Goal: Transaction & Acquisition: Purchase product/service

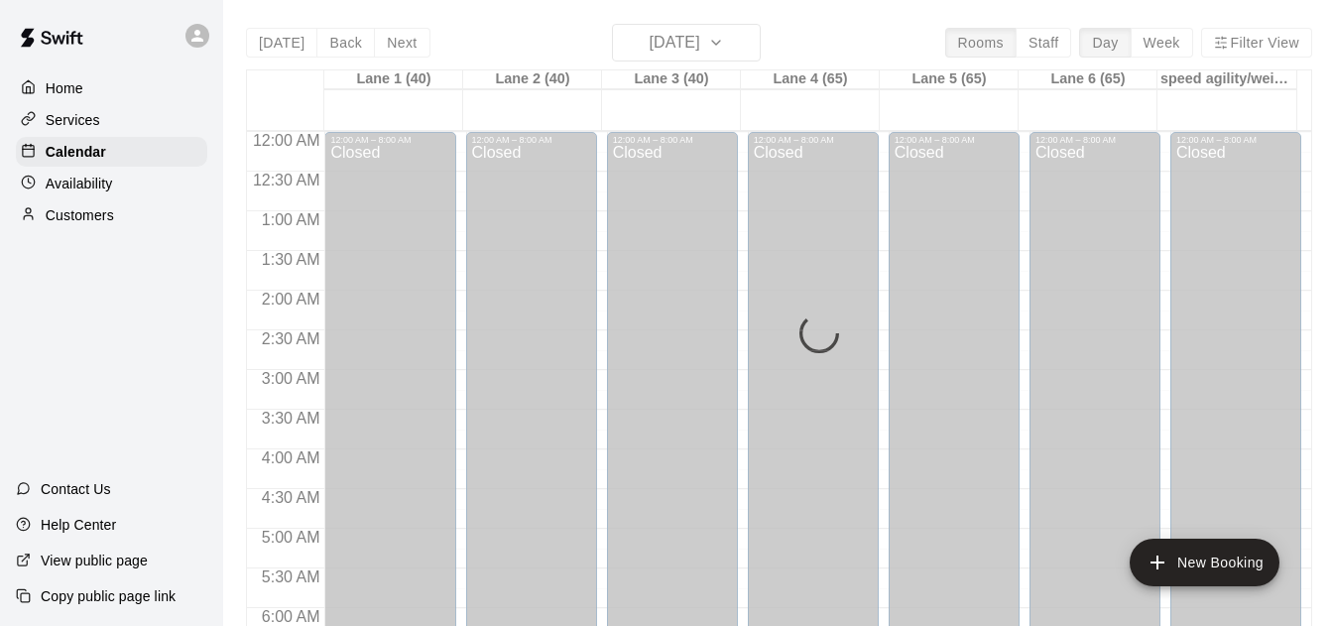
scroll to position [1178, 0]
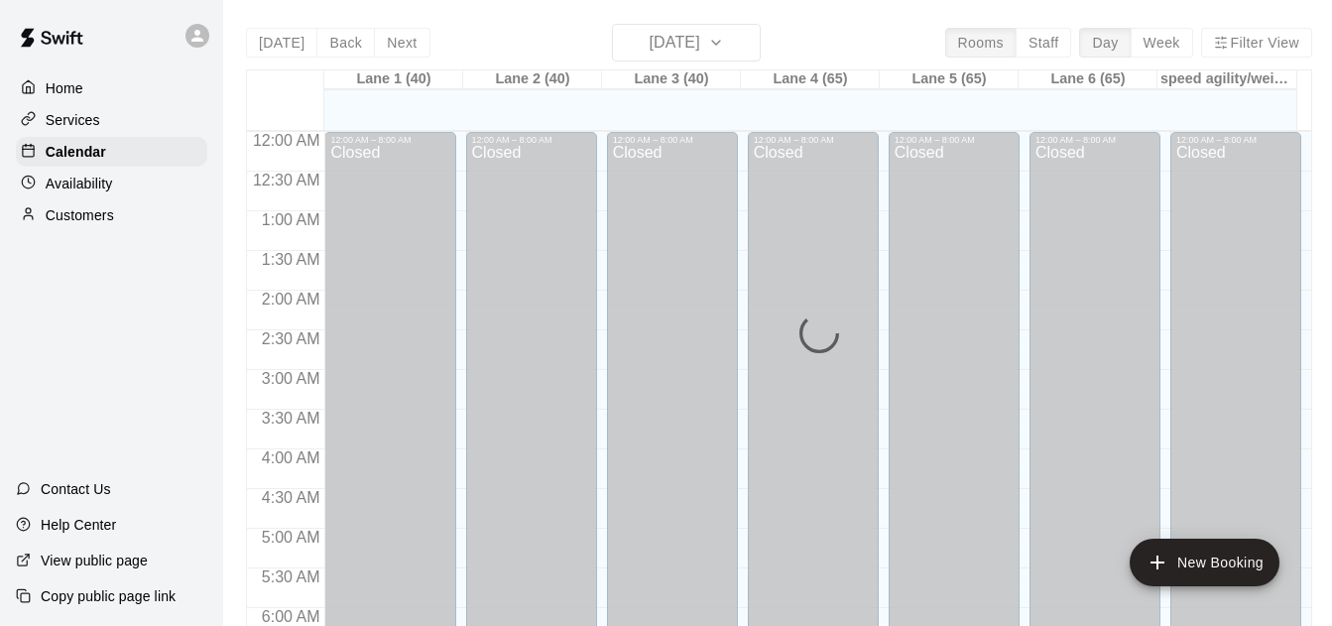
scroll to position [1314, 0]
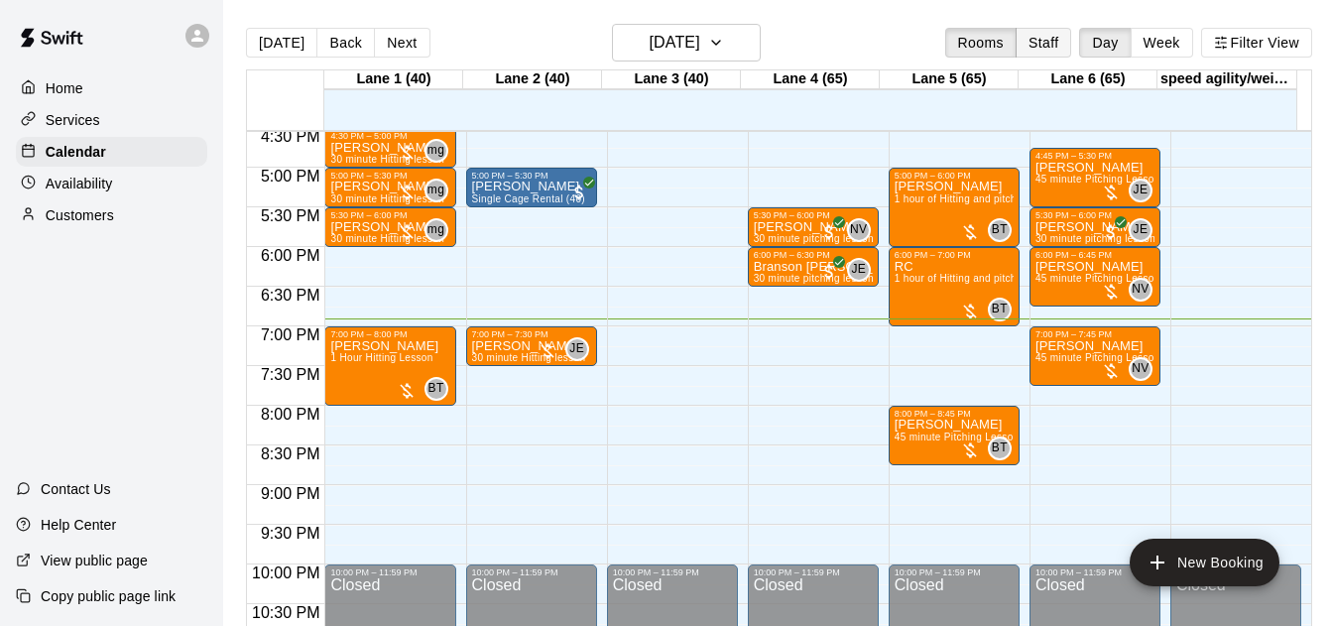
click at [1038, 35] on button "Staff" at bounding box center [1044, 43] width 57 height 30
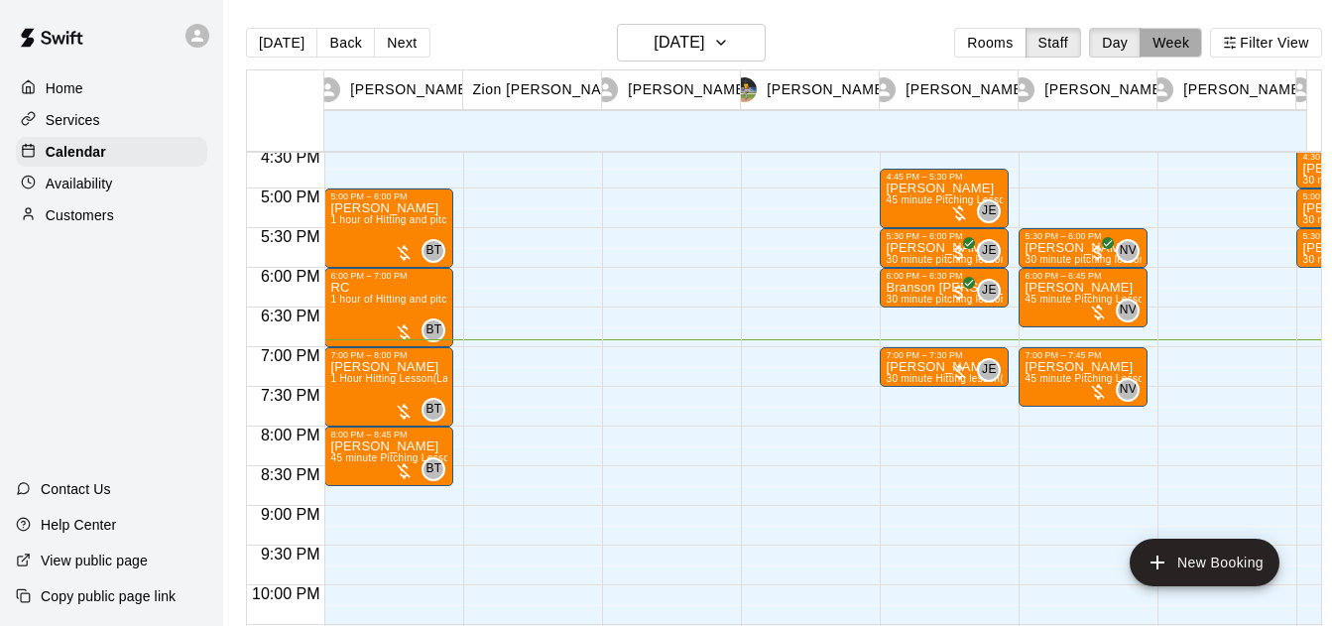
click at [1179, 33] on button "Week" at bounding box center [1171, 43] width 63 height 30
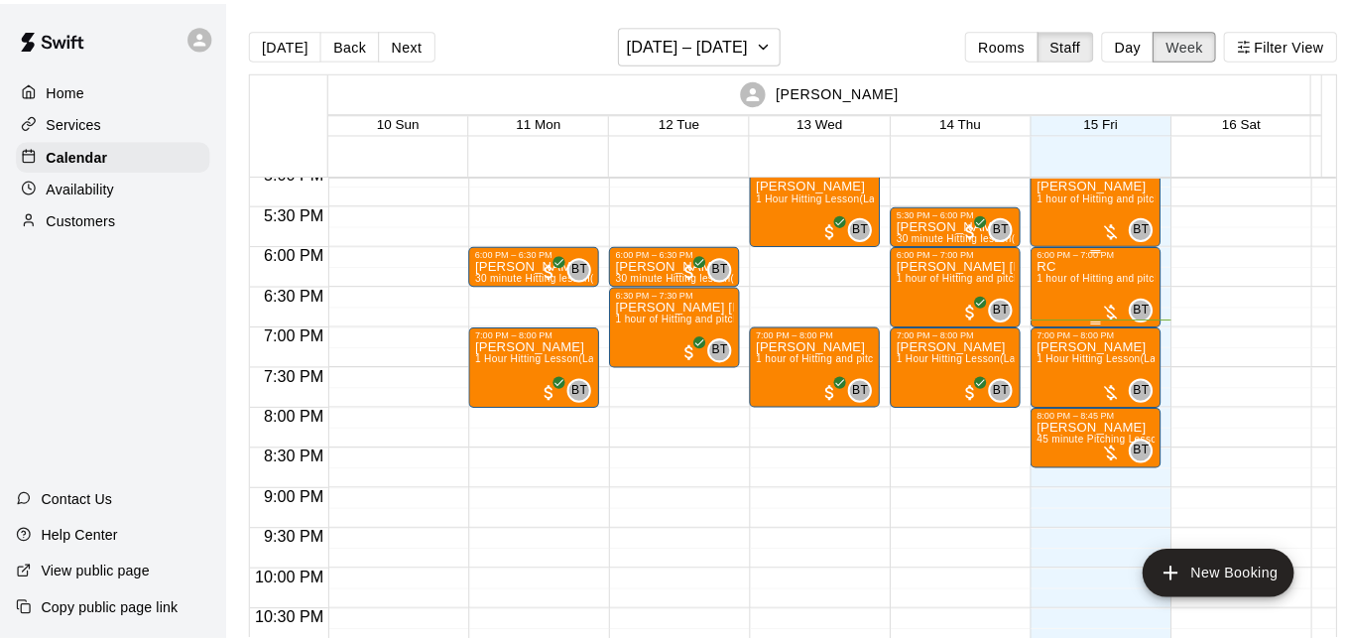
scroll to position [1358, 0]
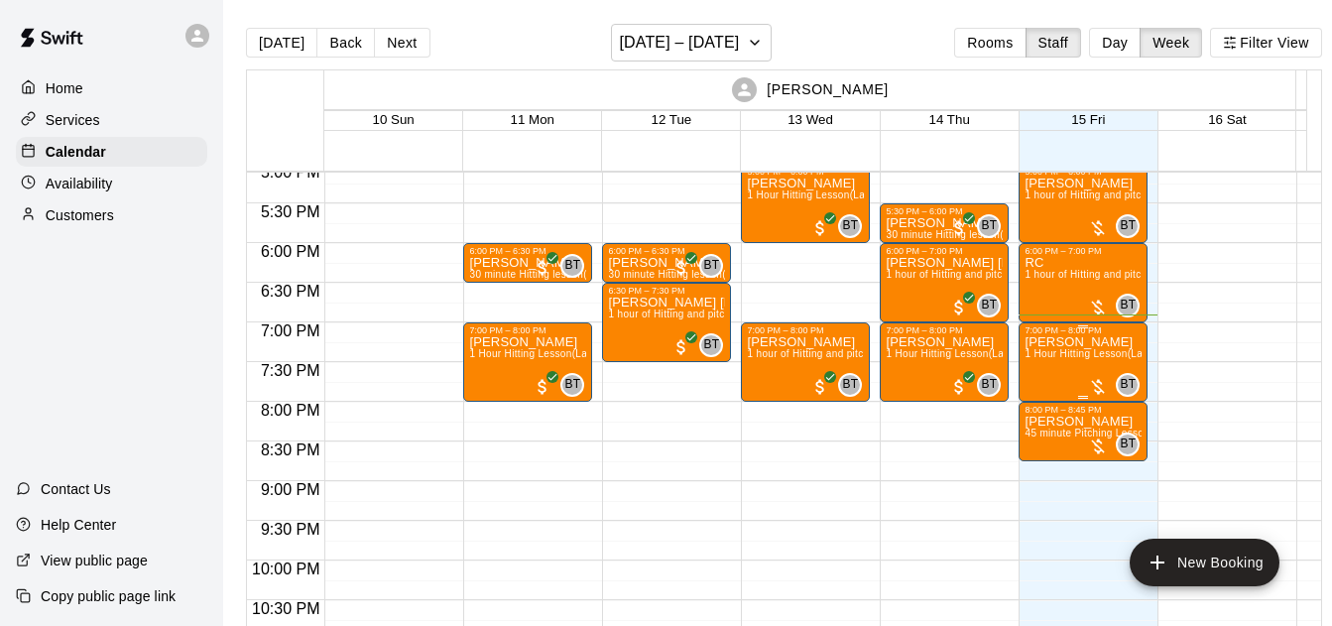
click at [1069, 342] on p "Luke Wehner" at bounding box center [1083, 342] width 117 height 0
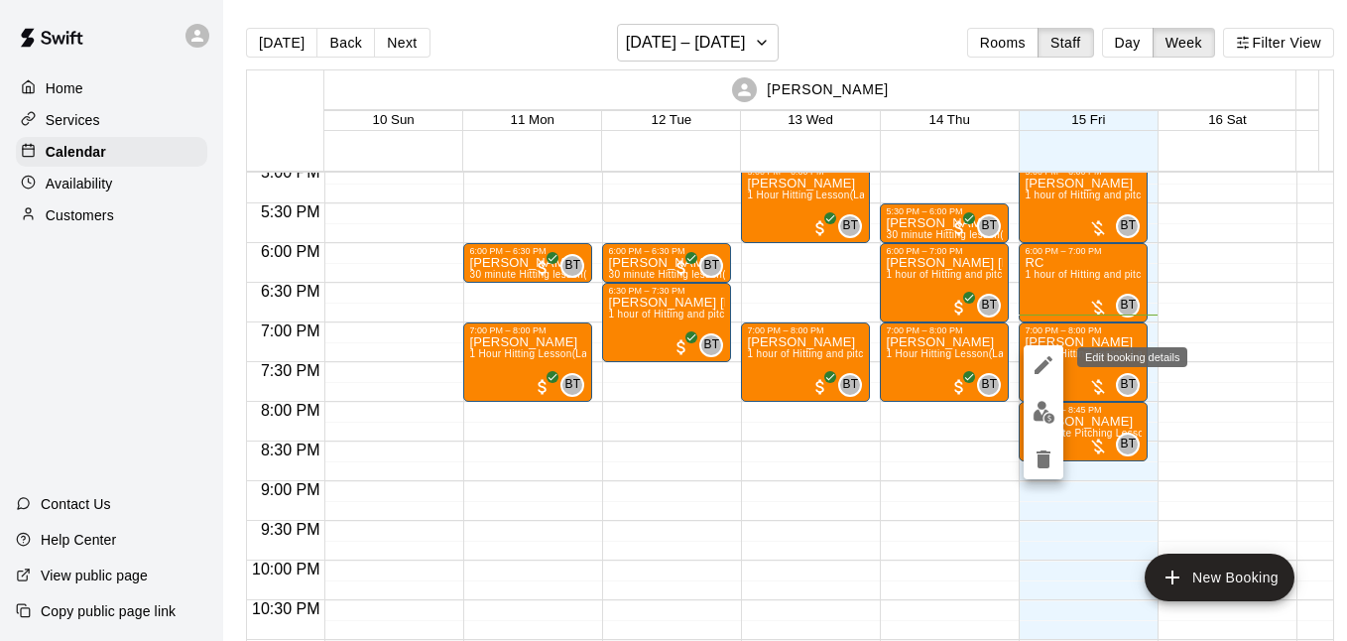
click at [1046, 354] on icon "edit" at bounding box center [1044, 365] width 24 height 24
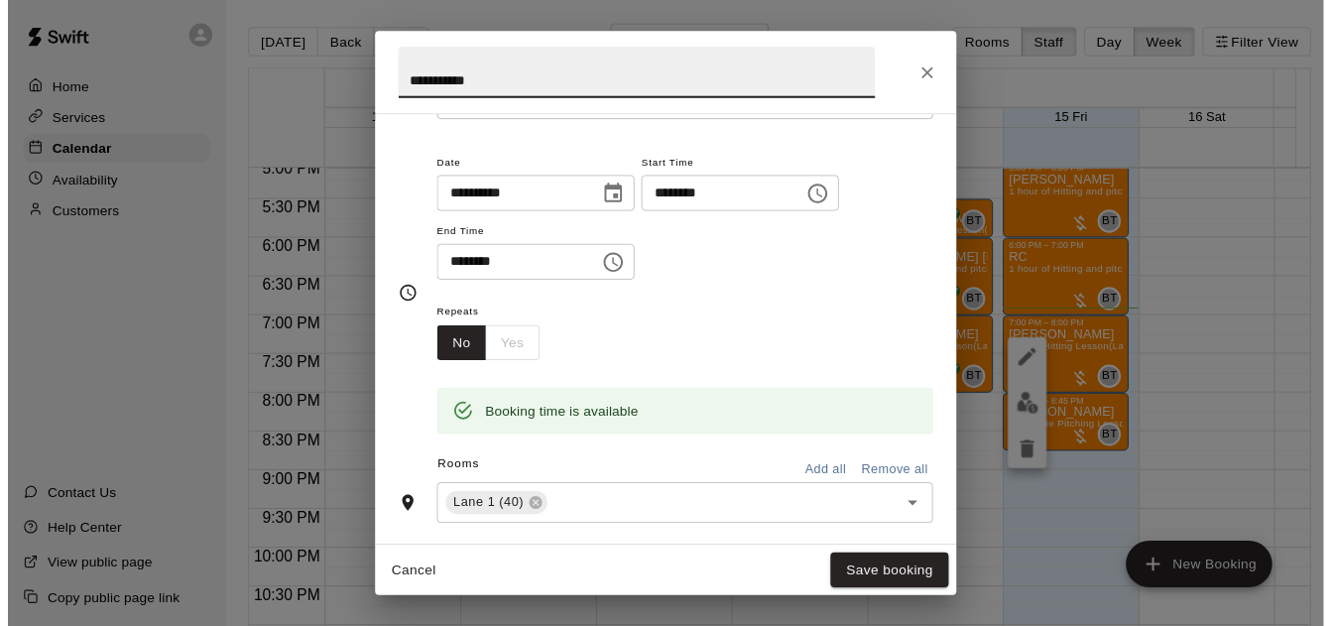
scroll to position [197, 0]
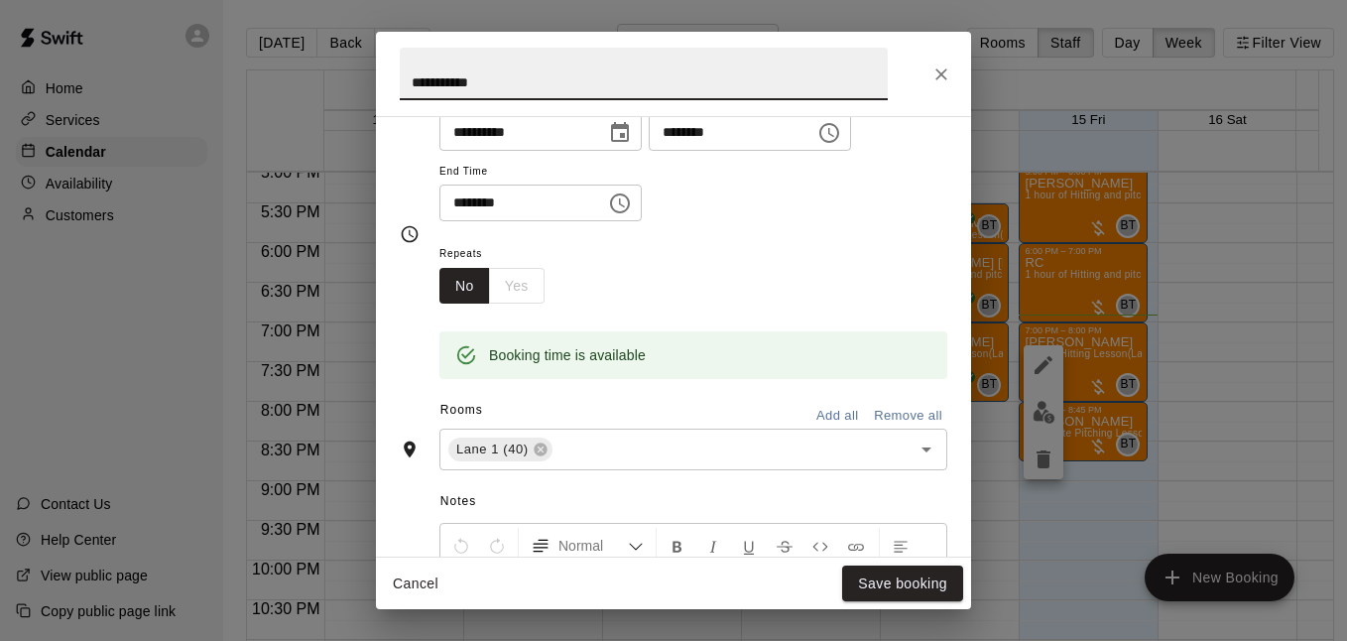
click at [931, 74] on button "Close" at bounding box center [942, 75] width 36 height 36
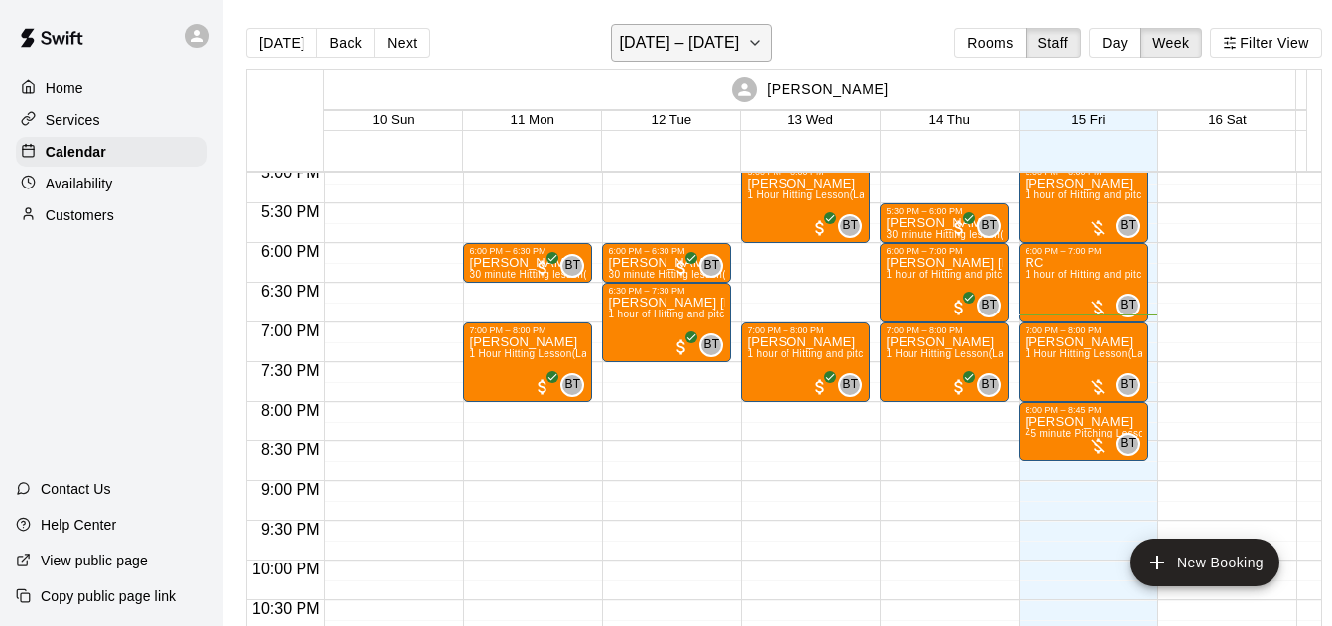
drag, startPoint x: 263, startPoint y: 49, endPoint x: 648, endPoint y: 51, distance: 385.0
click at [261, 50] on button "[DATE]" at bounding box center [281, 43] width 71 height 30
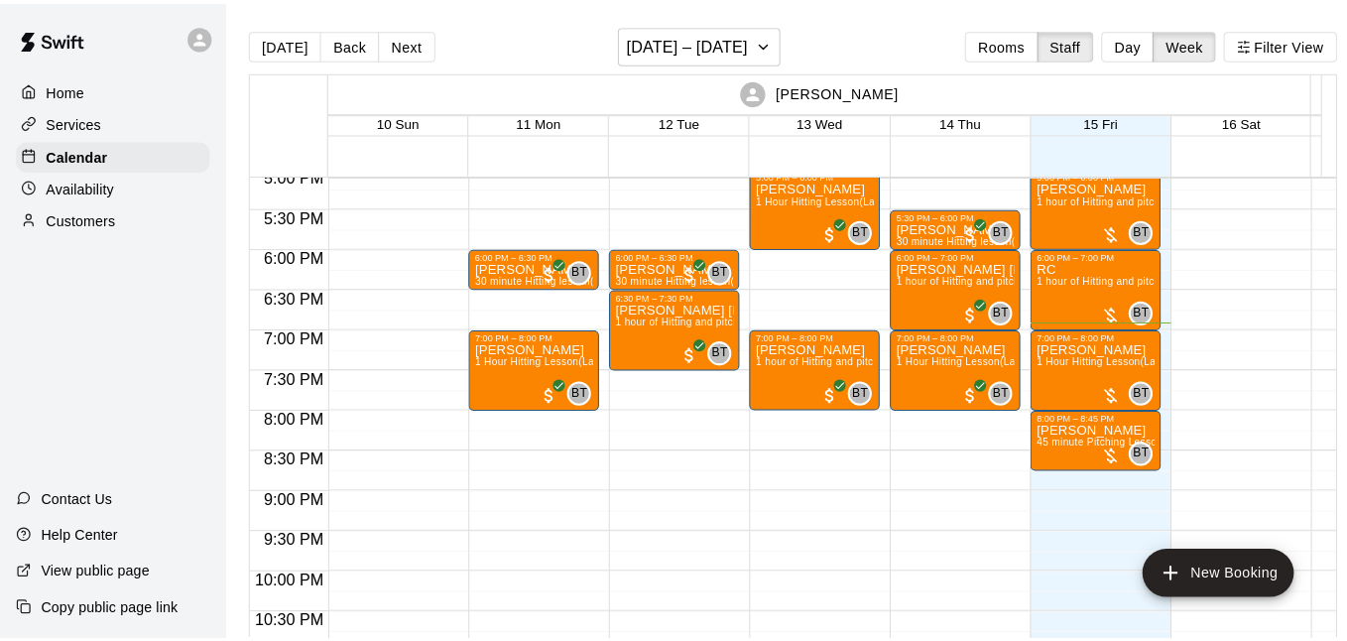
scroll to position [1287, 0]
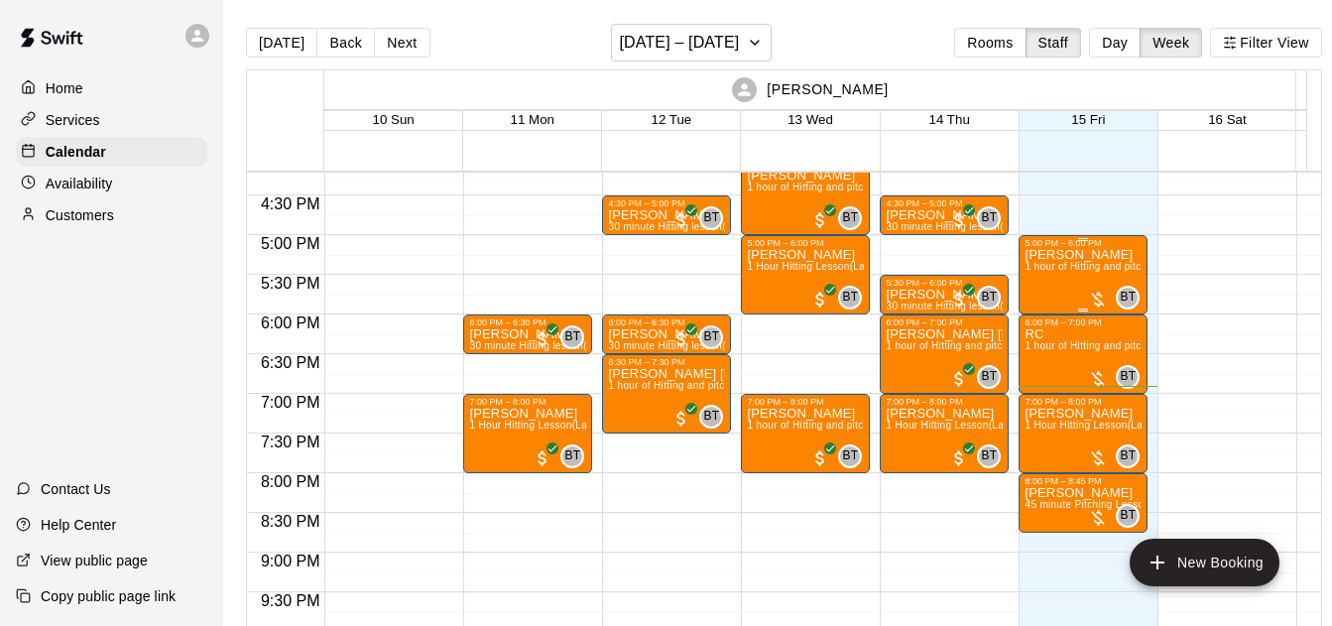
click at [1093, 300] on div at bounding box center [1098, 300] width 20 height 20
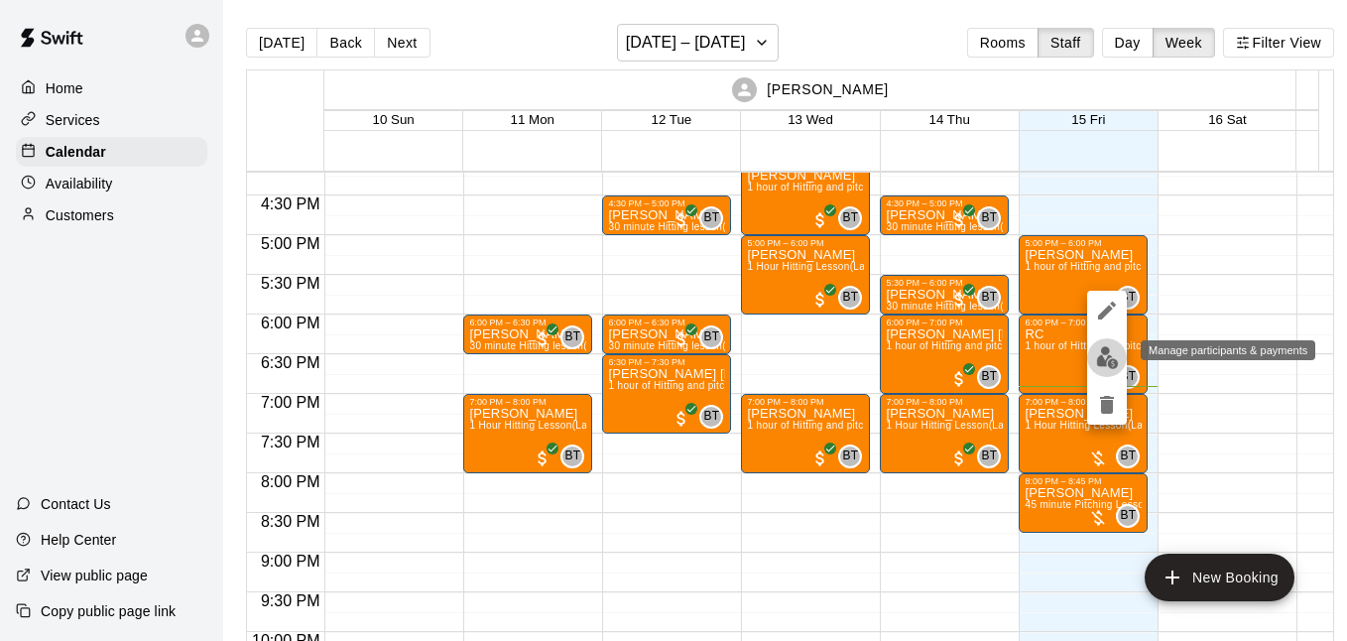
click at [1098, 347] on img "edit" at bounding box center [1107, 357] width 23 height 23
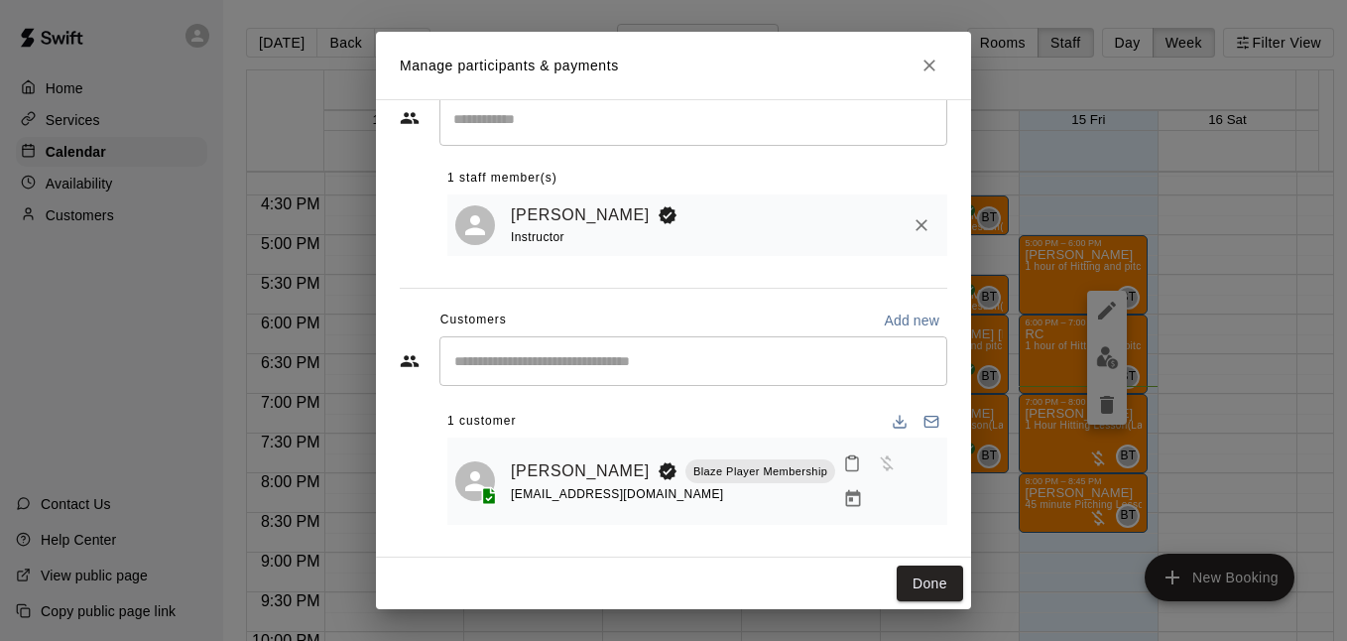
scroll to position [61, 0]
click at [843, 491] on icon "Manage bookings & payment" at bounding box center [853, 499] width 20 height 20
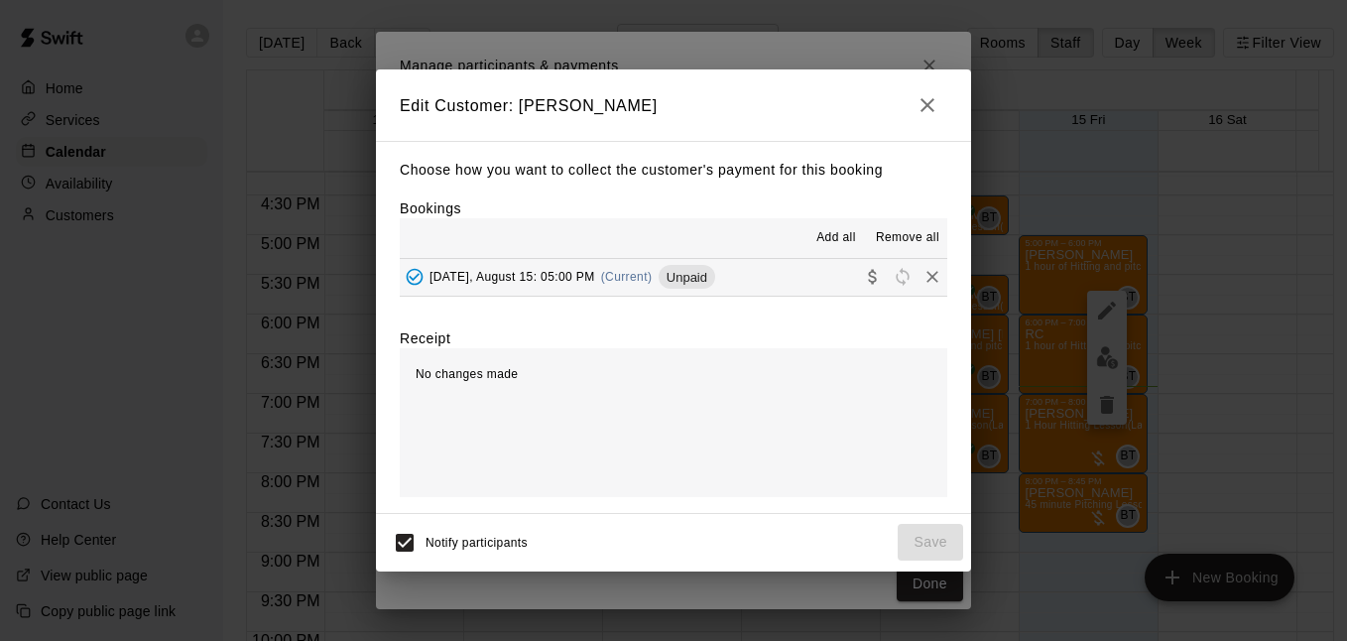
click at [763, 284] on button "Friday, August 15: 05:00 PM (Current) Unpaid" at bounding box center [674, 277] width 548 height 37
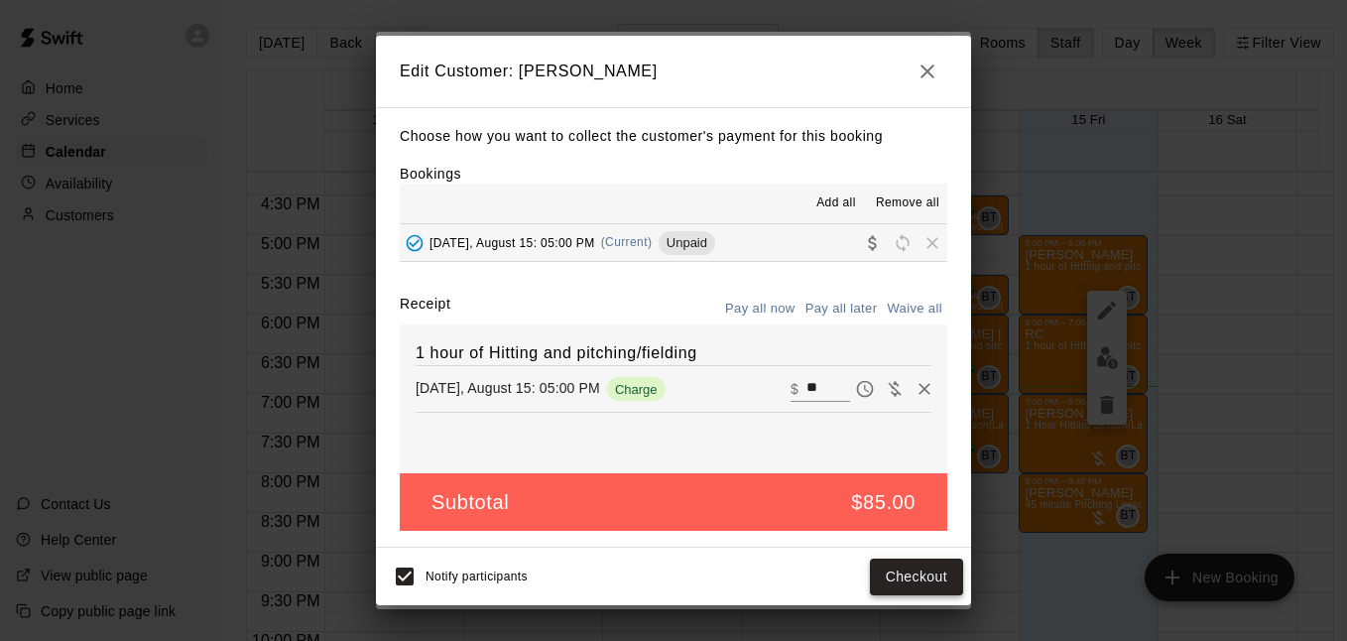
click at [921, 587] on button "Checkout" at bounding box center [916, 577] width 93 height 37
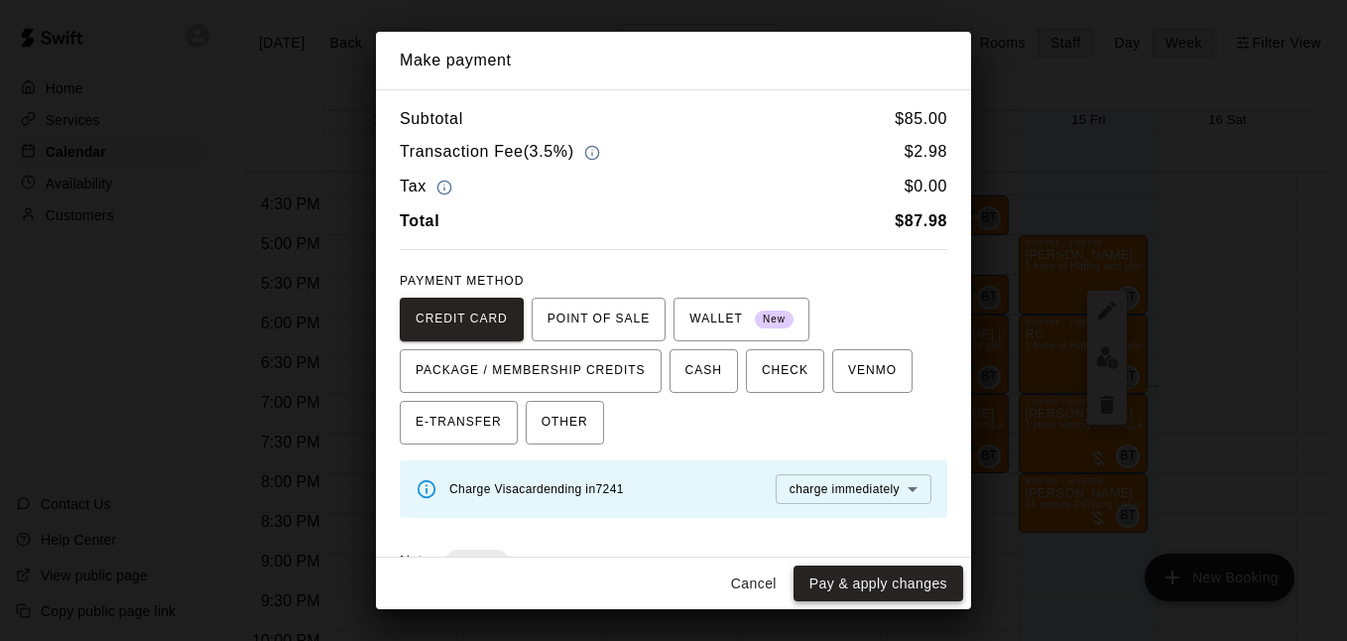
click at [912, 589] on button "Pay & apply changes" at bounding box center [879, 584] width 170 height 37
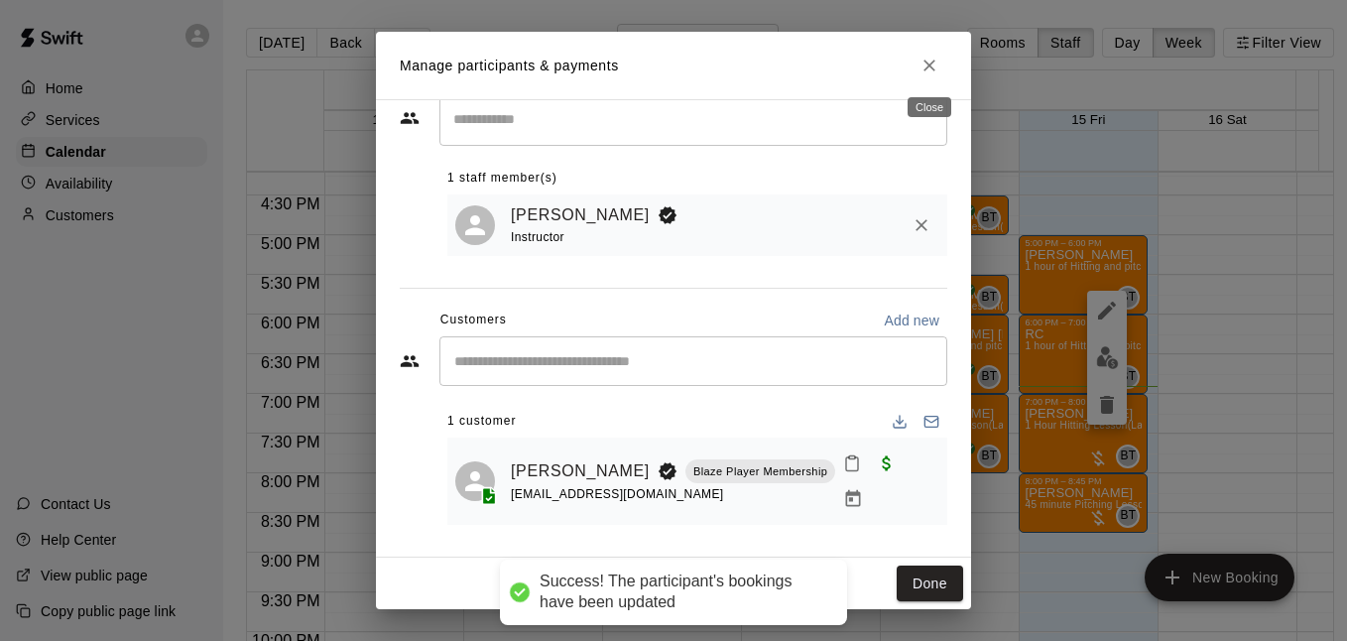
drag, startPoint x: 933, startPoint y: 60, endPoint x: 1091, endPoint y: 337, distance: 320.0
click at [932, 61] on icon "Close" at bounding box center [930, 66] width 20 height 20
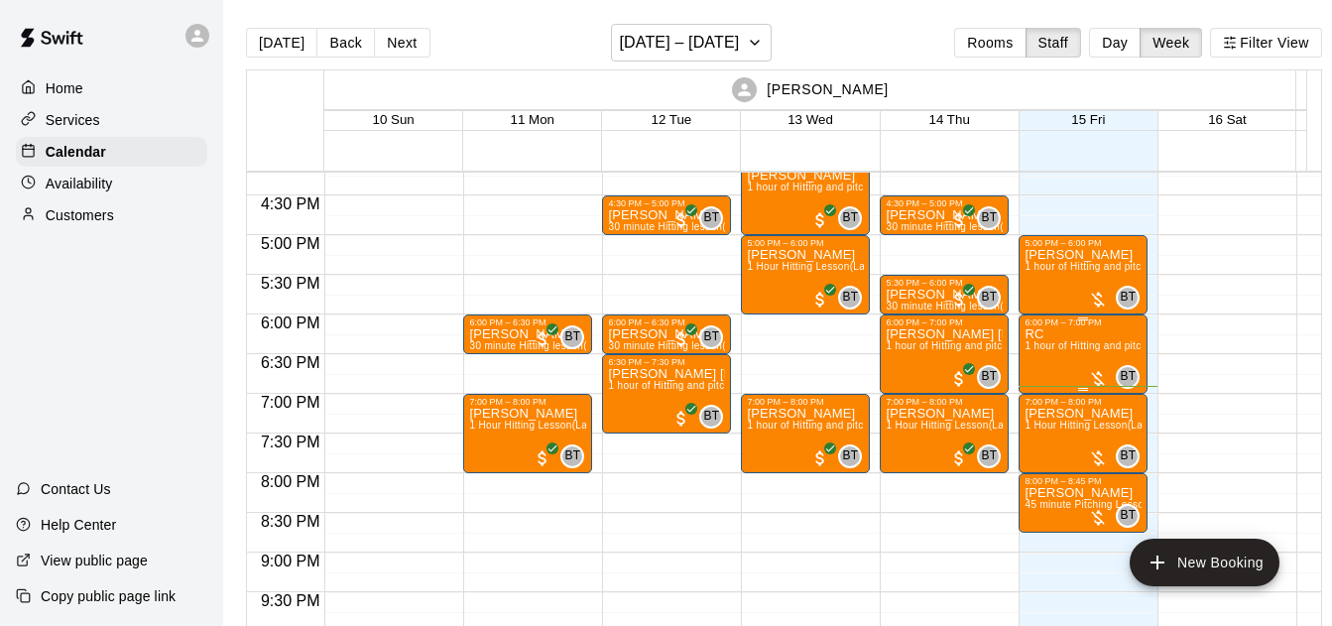
click at [1095, 376] on div at bounding box center [1098, 379] width 20 height 20
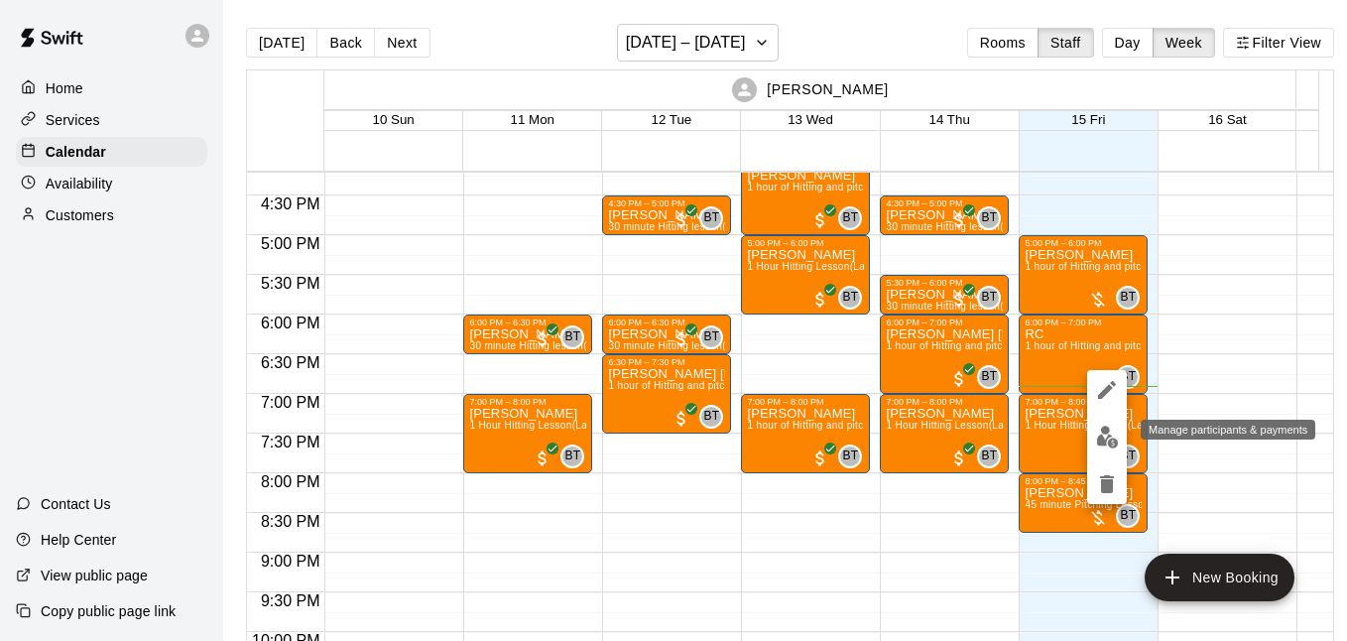
click at [1113, 435] on img "edit" at bounding box center [1107, 437] width 23 height 23
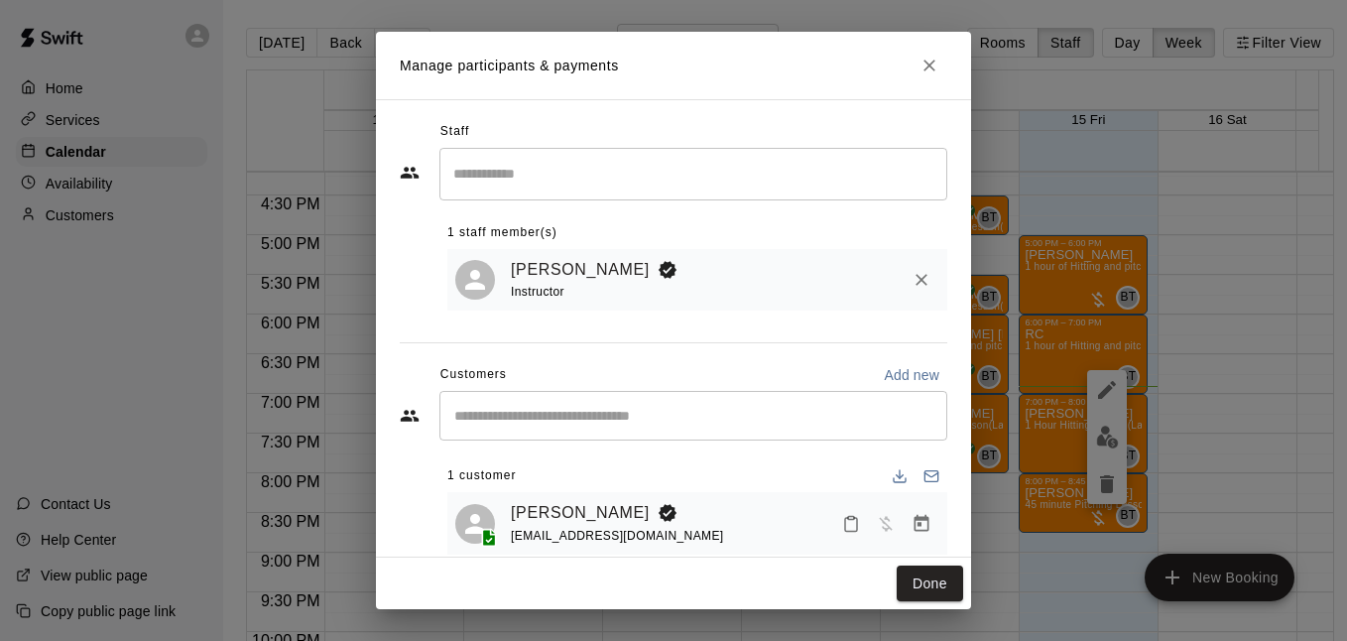
scroll to position [36, 0]
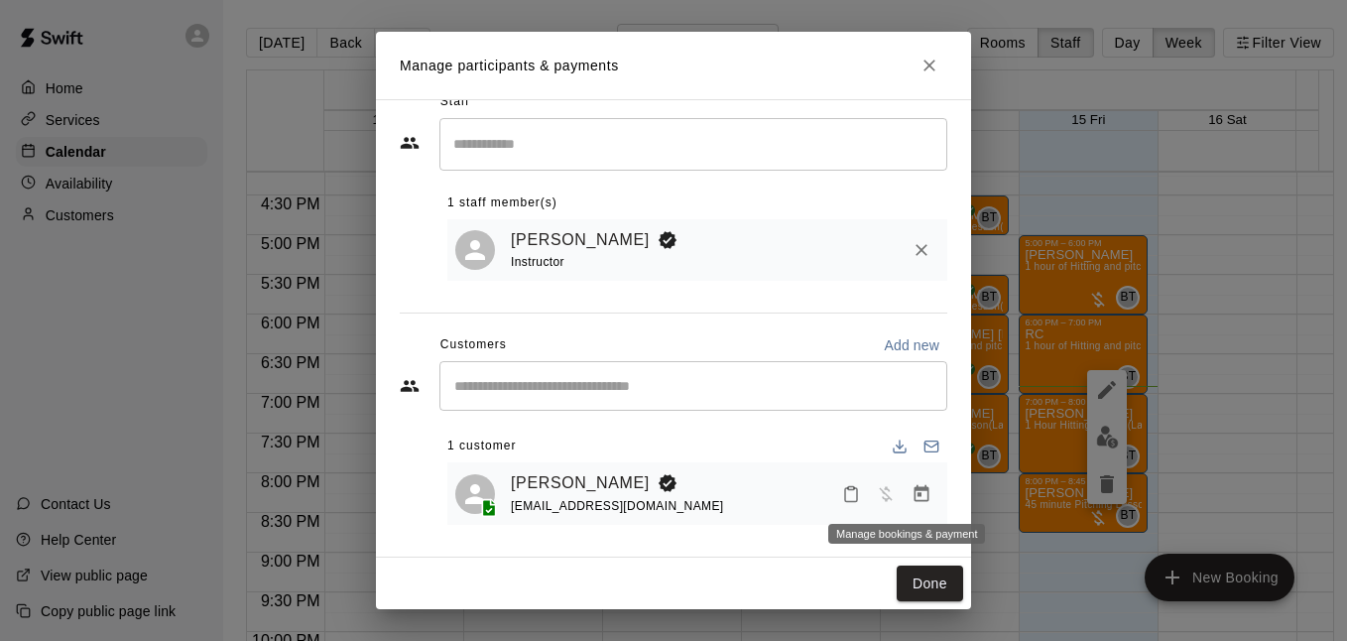
click at [912, 489] on icon "Manage bookings & payment" at bounding box center [922, 494] width 20 height 20
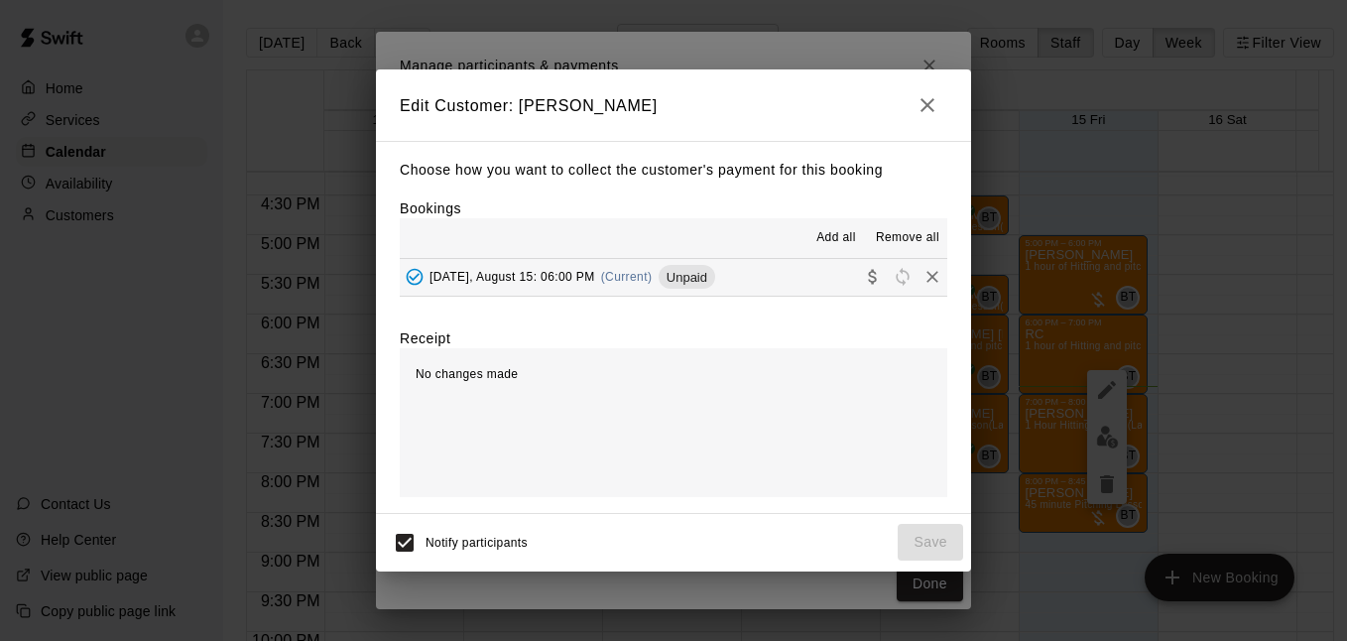
click at [818, 271] on button "Friday, August 15: 06:00 PM (Current) Unpaid" at bounding box center [674, 277] width 548 height 37
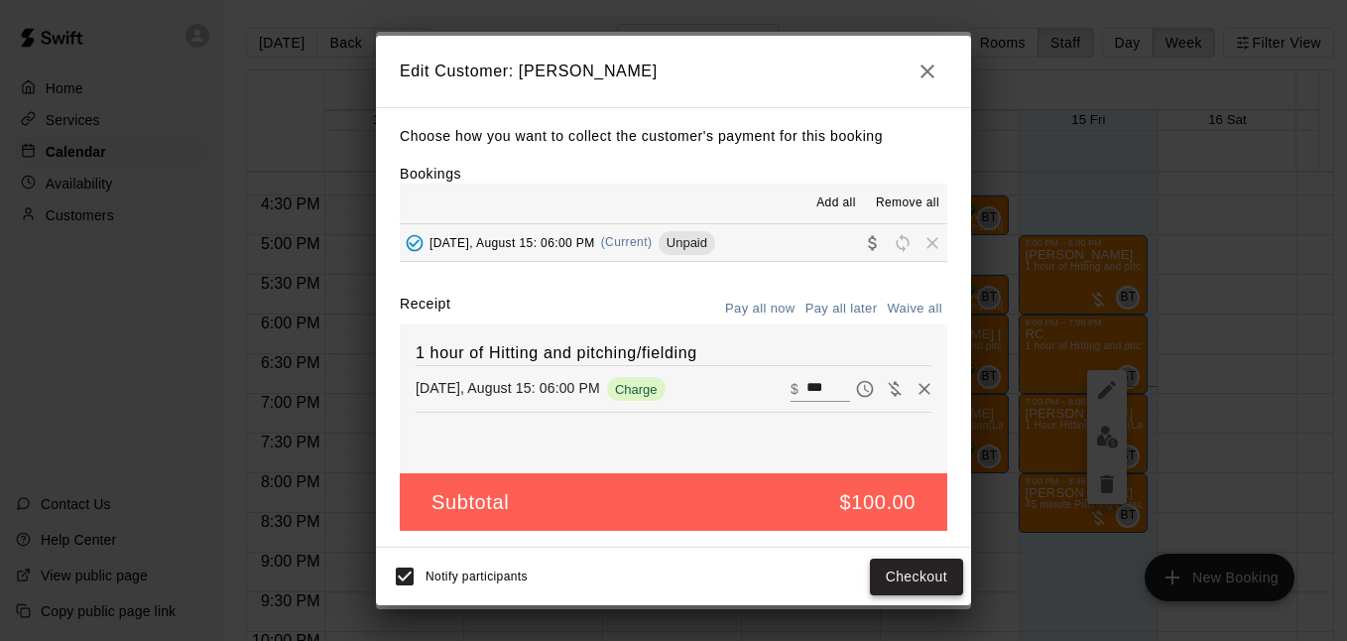
click at [894, 578] on button "Checkout" at bounding box center [916, 577] width 93 height 37
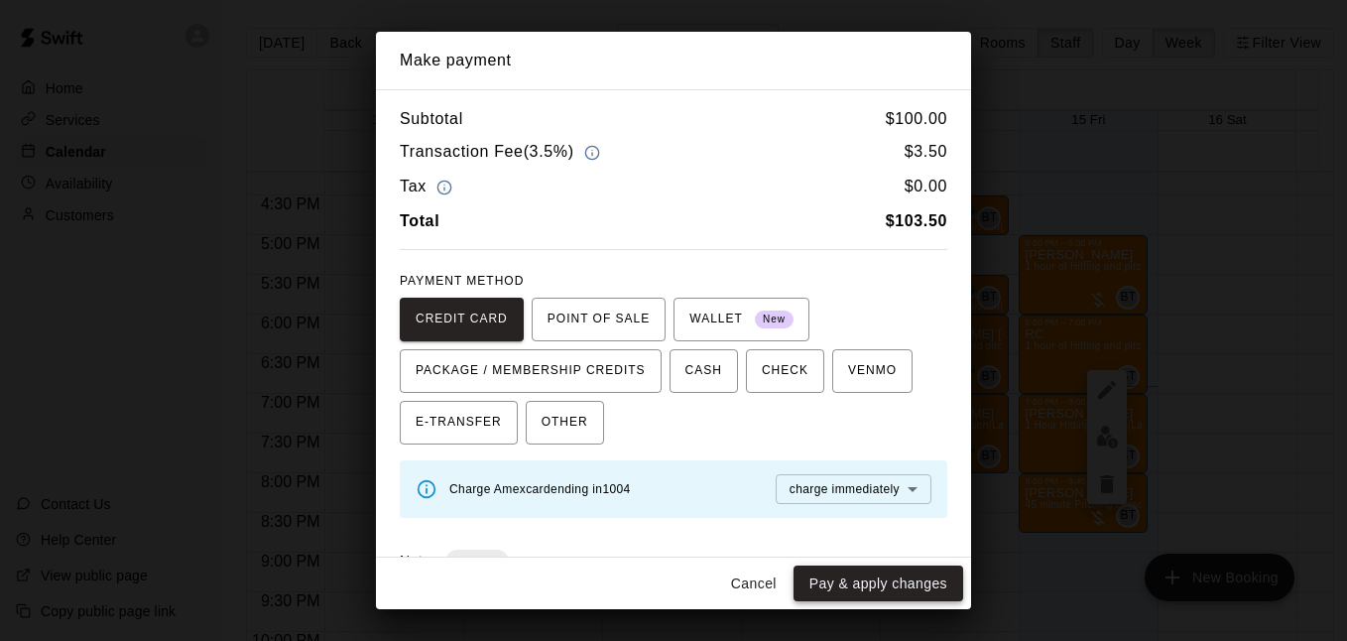
click at [841, 575] on button "Pay & apply changes" at bounding box center [879, 584] width 170 height 37
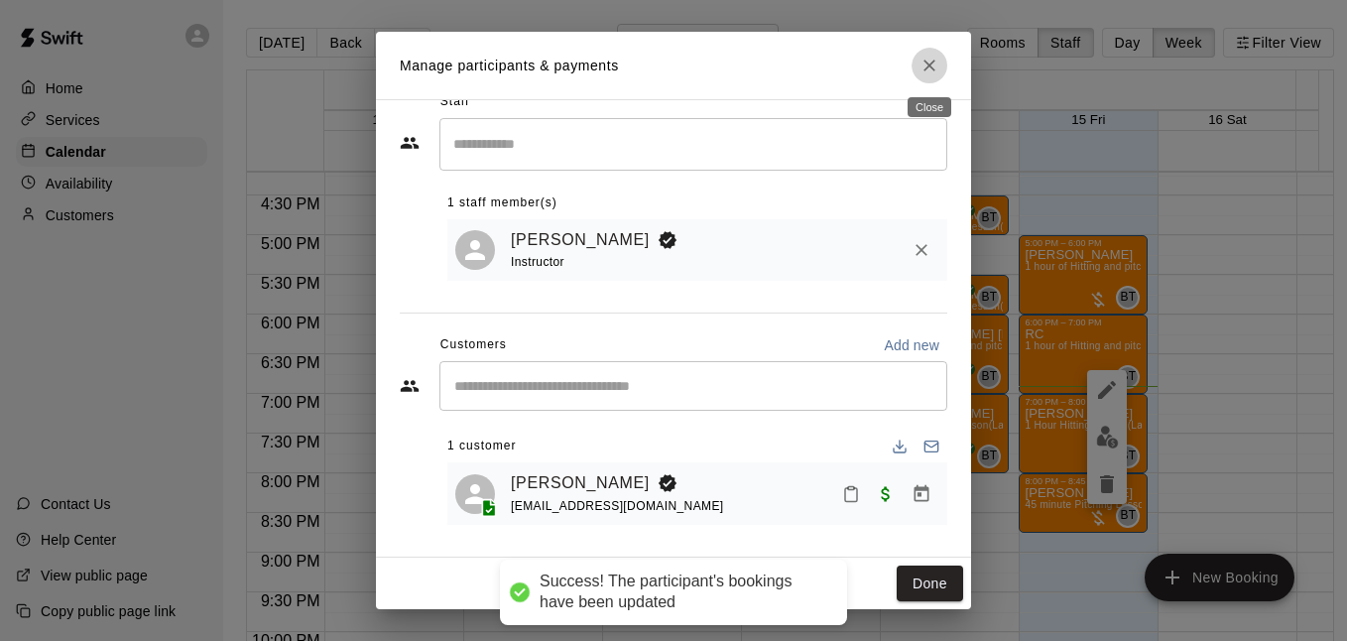
click at [930, 75] on button "Close" at bounding box center [930, 66] width 36 height 36
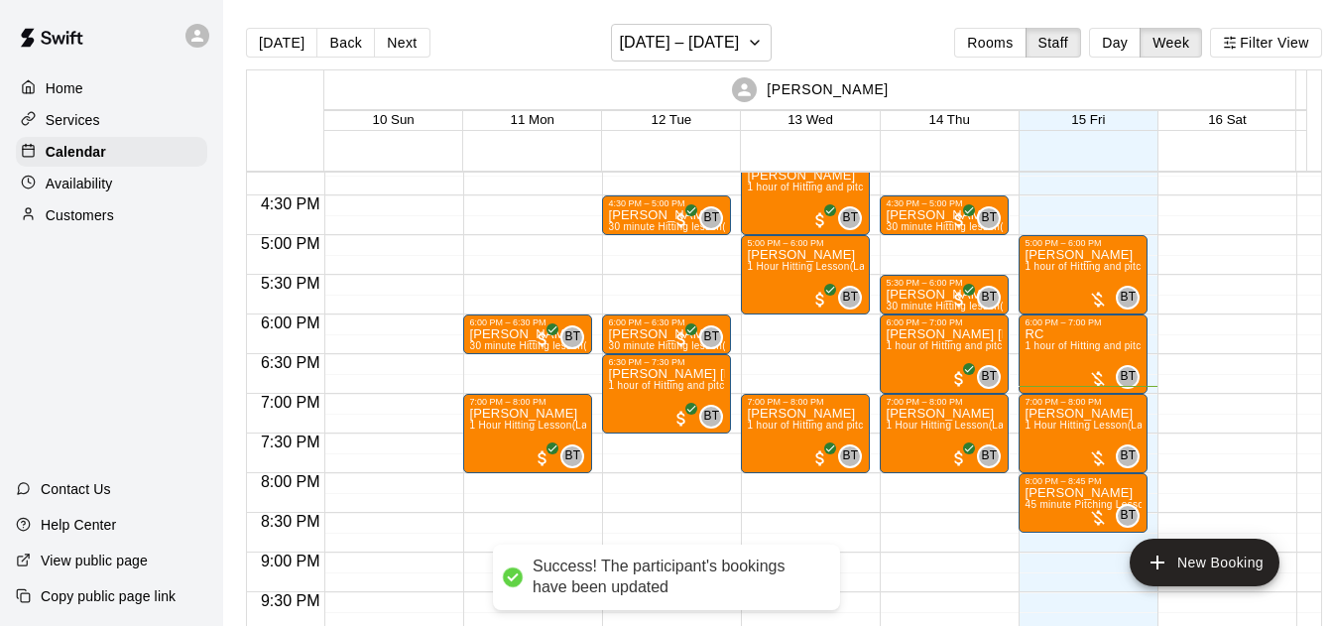
click at [1088, 456] on div at bounding box center [1098, 458] width 20 height 20
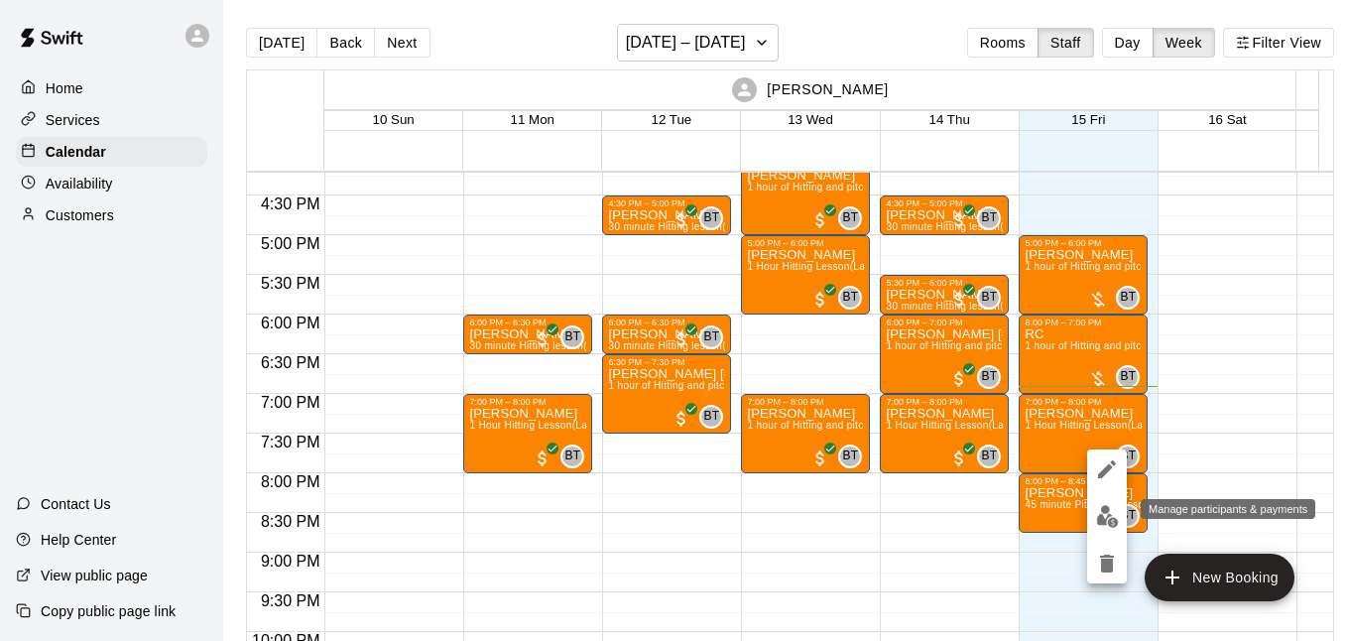
click at [1101, 512] on img "edit" at bounding box center [1107, 516] width 23 height 23
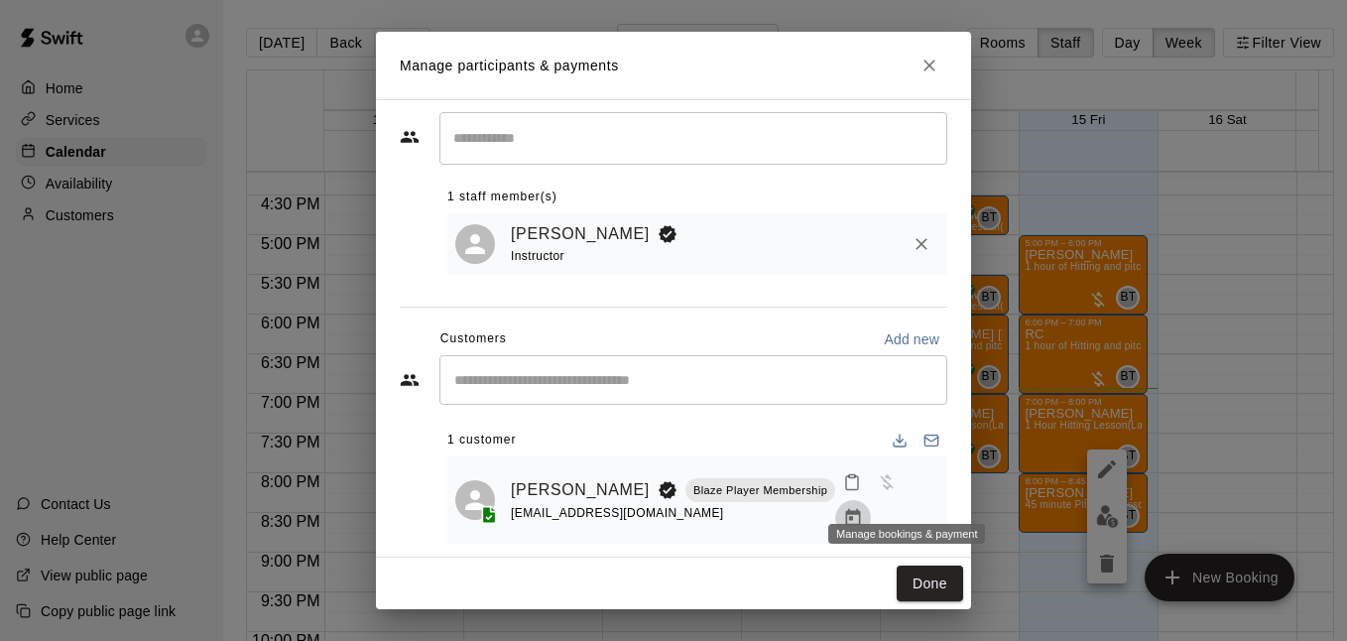
click at [863, 508] on icon "Manage bookings & payment" at bounding box center [853, 518] width 20 height 20
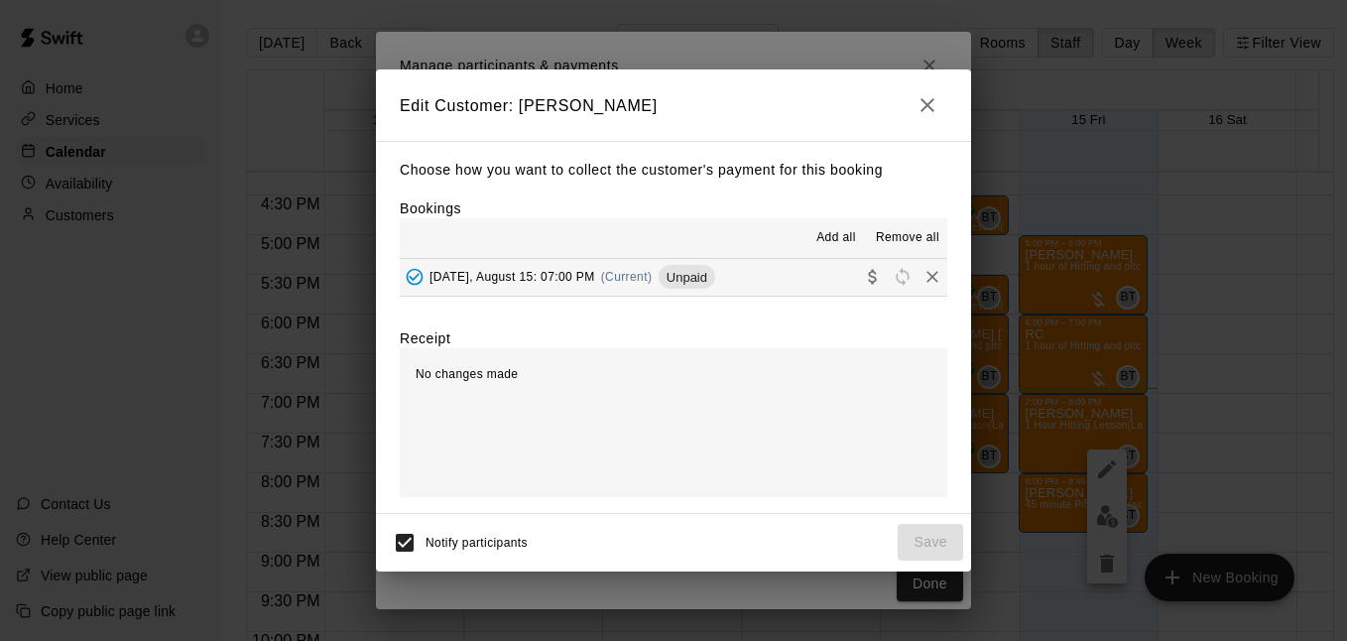
click at [805, 274] on button "Friday, August 15: 07:00 PM (Current) Unpaid" at bounding box center [674, 277] width 548 height 37
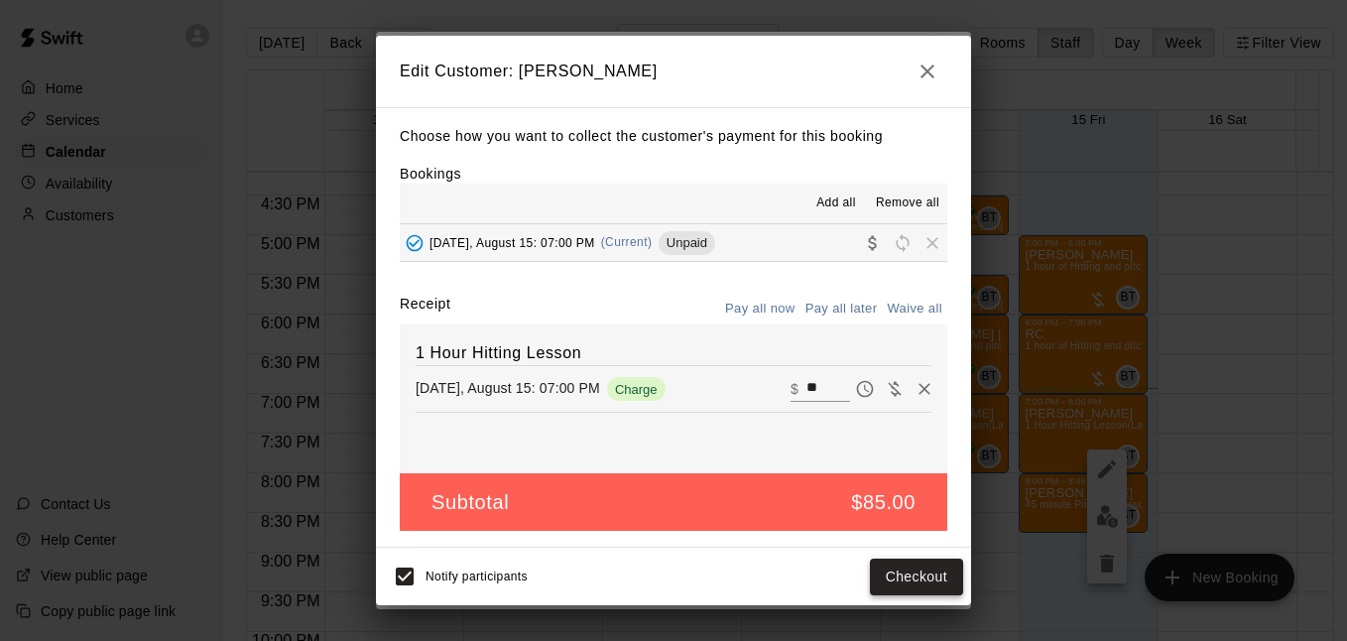
click at [907, 584] on button "Checkout" at bounding box center [916, 577] width 93 height 37
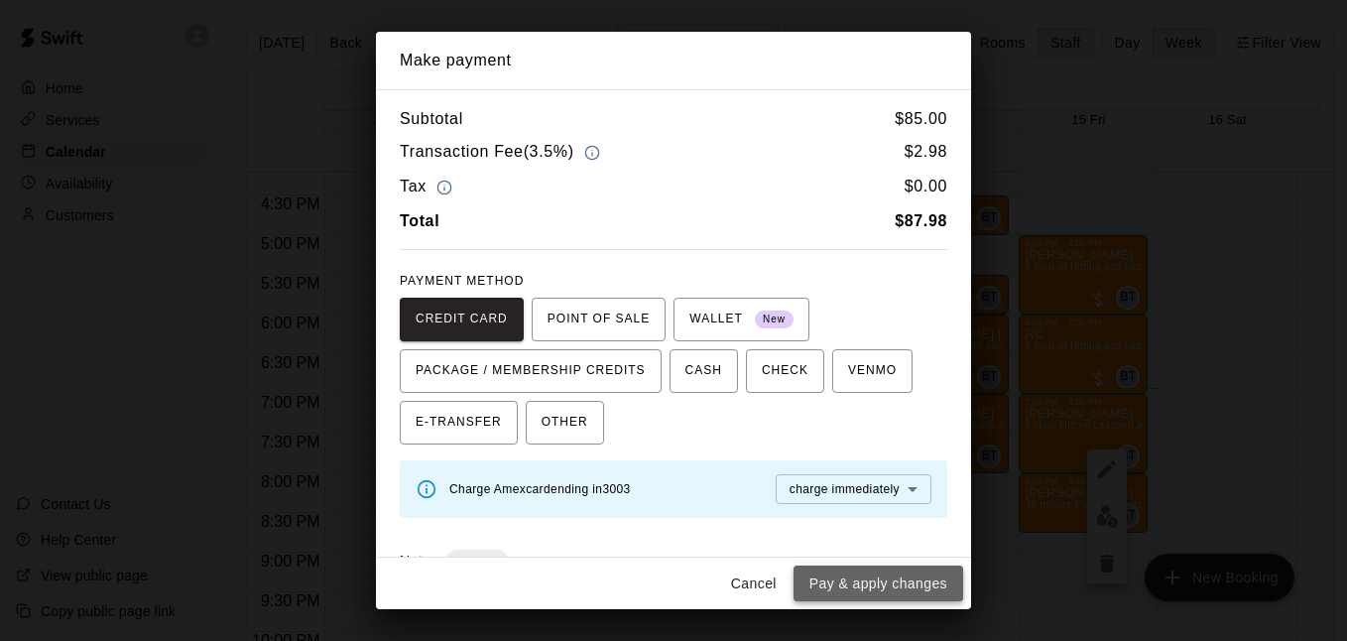
click at [846, 575] on button "Pay & apply changes" at bounding box center [879, 584] width 170 height 37
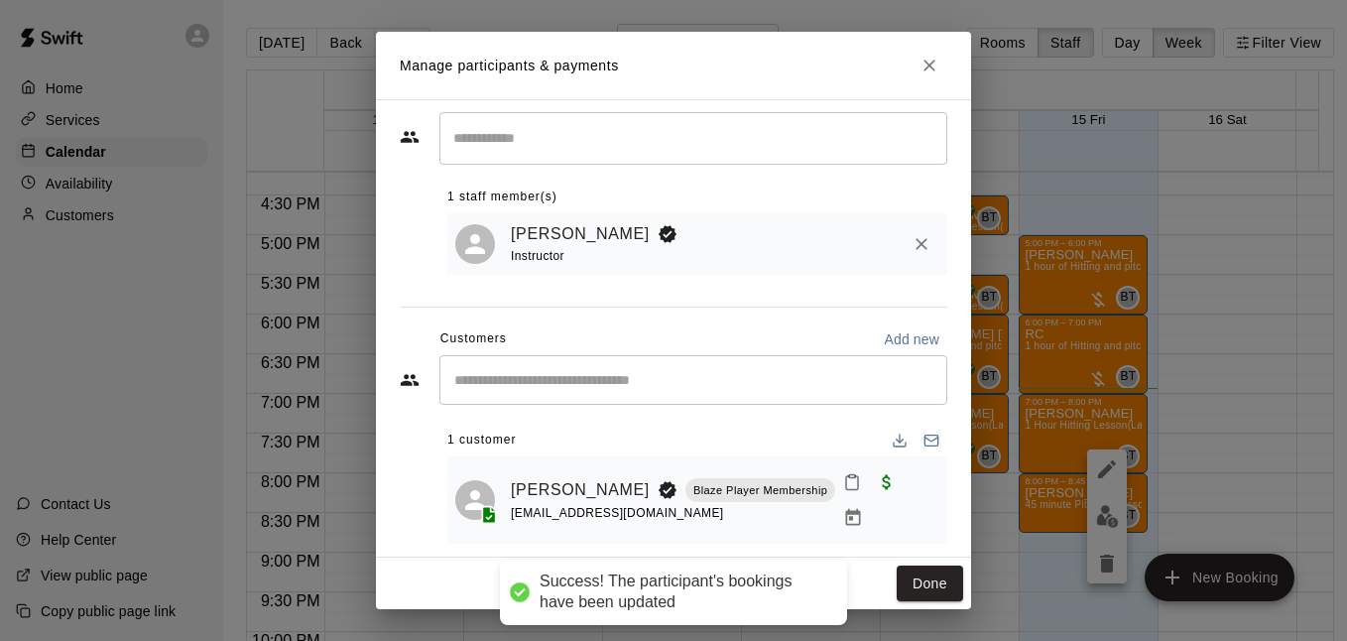
drag, startPoint x: 933, startPoint y: 581, endPoint x: 657, endPoint y: 517, distance: 283.3
click at [932, 582] on button "Done" at bounding box center [930, 584] width 66 height 37
